Goal: Task Accomplishment & Management: Complete application form

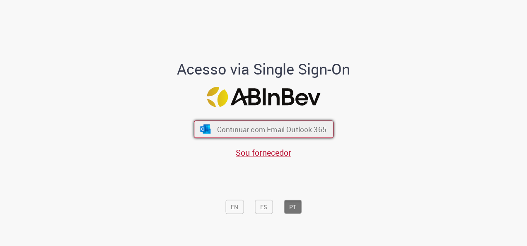
click at [244, 132] on span "Continuar com Email Outlook 365" at bounding box center [271, 130] width 109 height 10
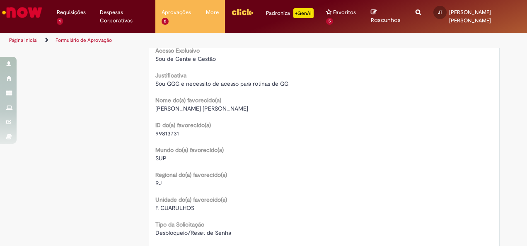
scroll to position [39, 0]
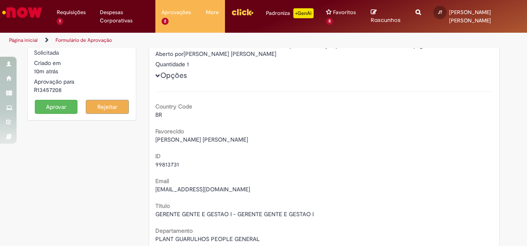
click at [62, 106] on button "Aprovar" at bounding box center [56, 107] width 43 height 14
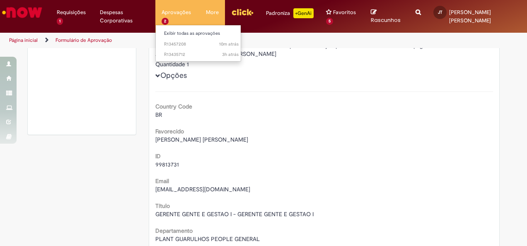
scroll to position [31, 0]
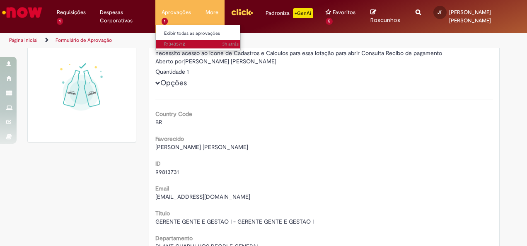
click at [186, 41] on span "3h atrás 3 horas atrás R13435712" at bounding box center [201, 44] width 75 height 7
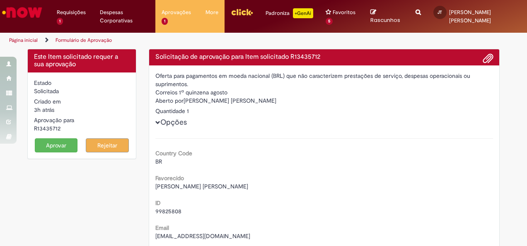
click at [38, 143] on button "Aprovar" at bounding box center [56, 145] width 43 height 14
